Goal: Task Accomplishment & Management: Complete application form

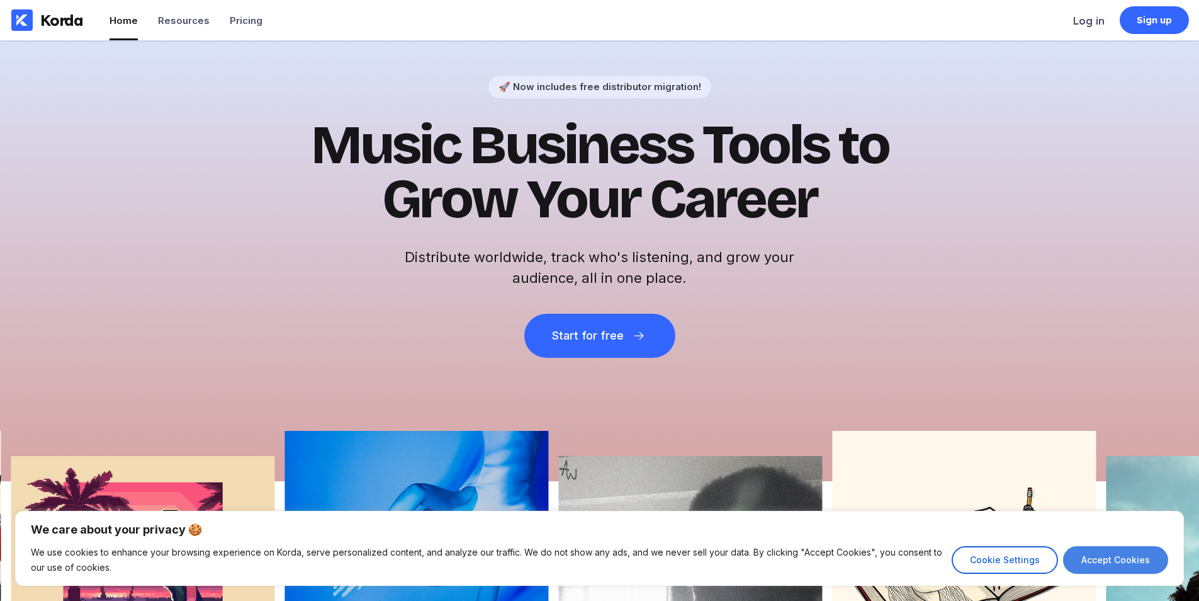
click at [1087, 555] on button "Accept Cookies" at bounding box center [1115, 560] width 105 height 28
checkbox input "true"
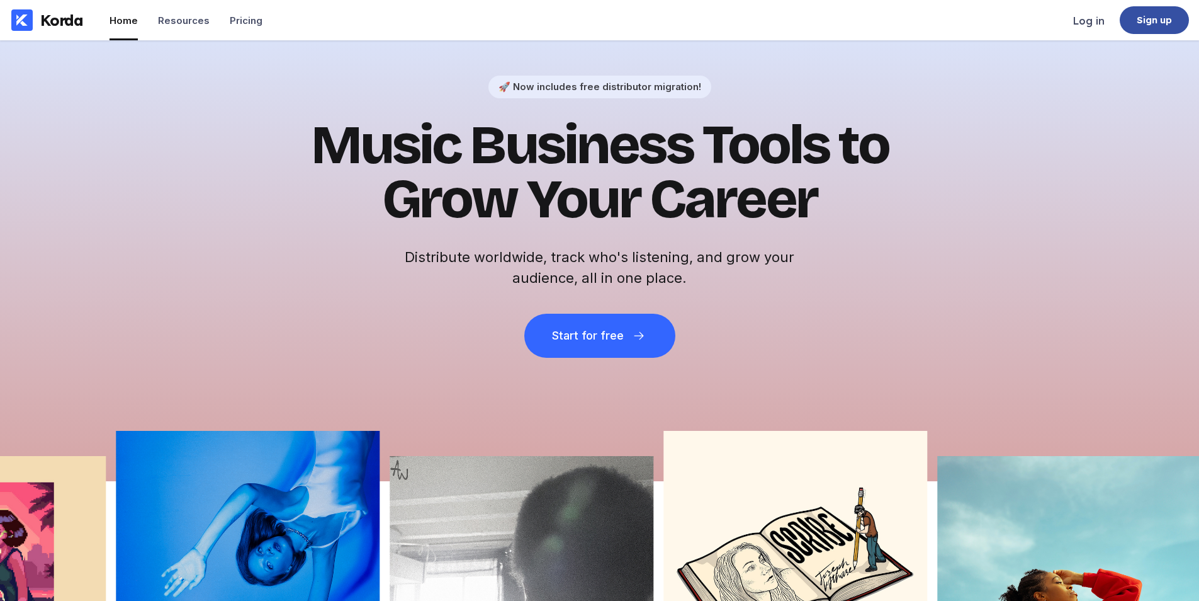
click at [1145, 26] on div "Sign up" at bounding box center [1155, 20] width 36 height 13
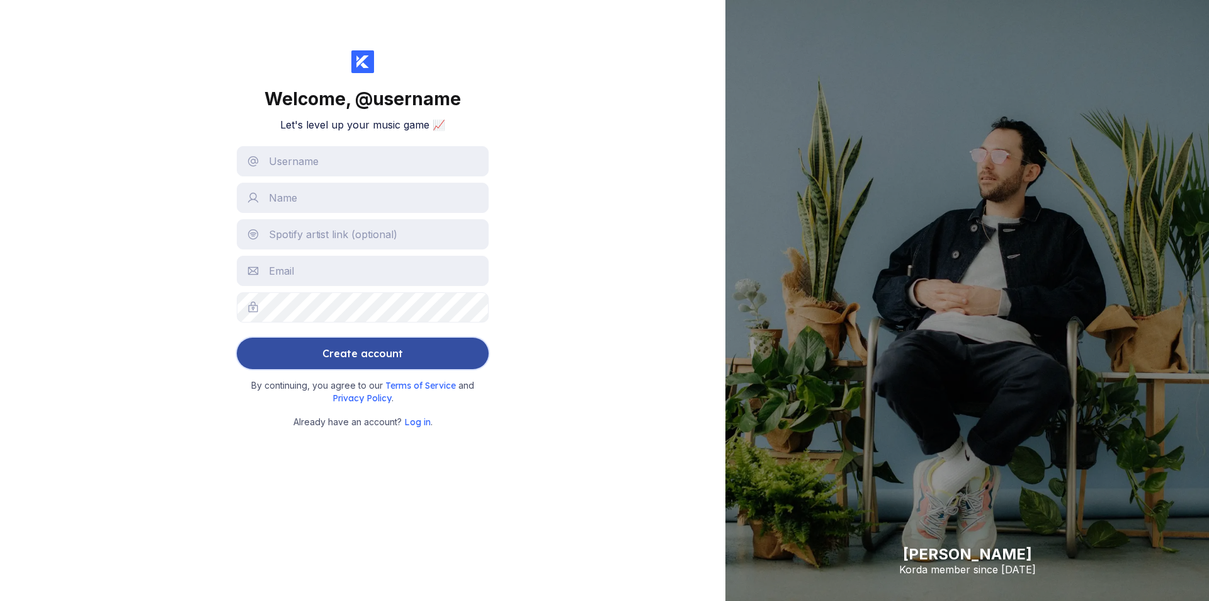
click at [268, 347] on button "Create account" at bounding box center [363, 352] width 252 height 31
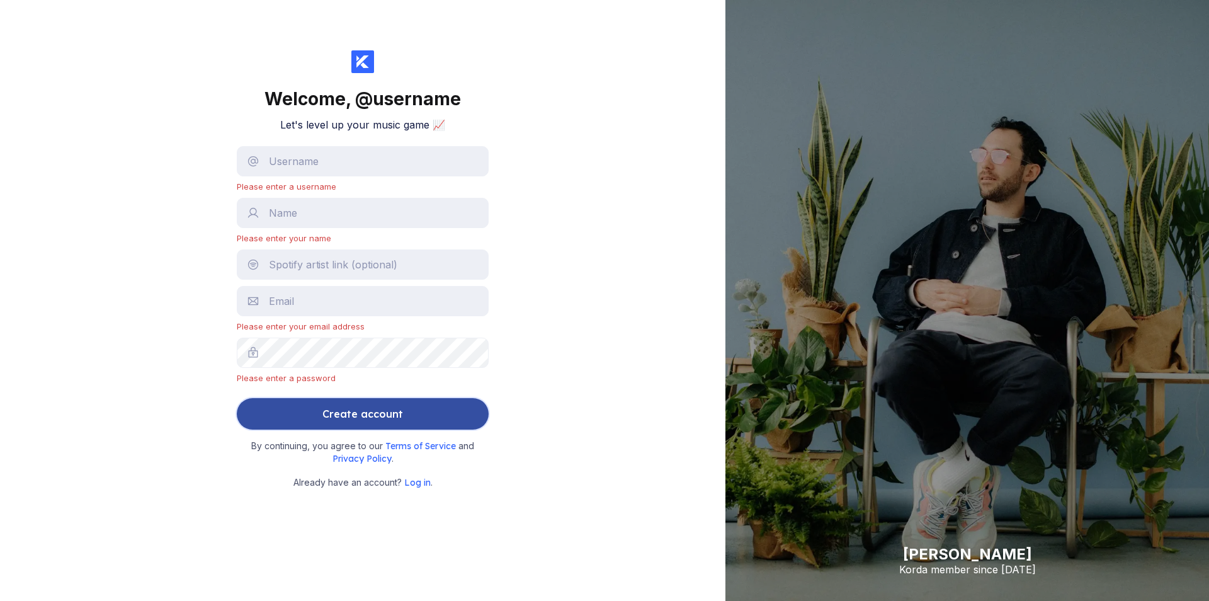
click at [316, 424] on button "Create account" at bounding box center [363, 413] width 252 height 31
click at [269, 419] on button "Create account" at bounding box center [363, 413] width 252 height 31
